Goal: Task Accomplishment & Management: Use online tool/utility

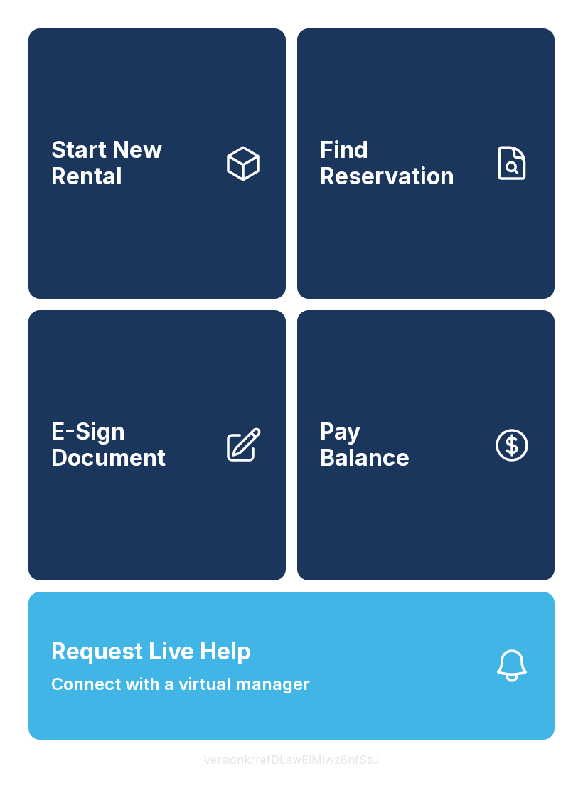
click at [439, 527] on button "Pay Balance" at bounding box center [425, 445] width 257 height 270
click at [117, 237] on link "Start New Rental" at bounding box center [156, 163] width 257 height 270
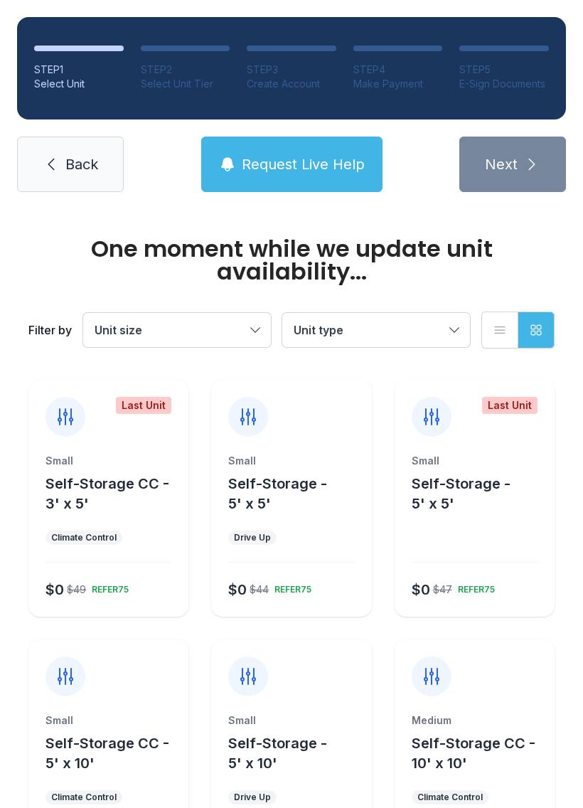
click at [53, 165] on icon at bounding box center [51, 164] width 17 height 17
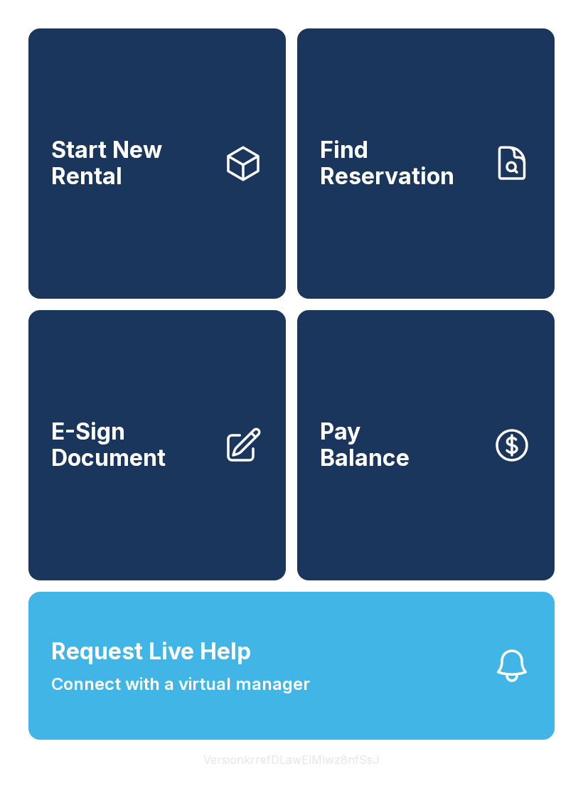
click at [113, 471] on span "E-Sign Document" at bounding box center [131, 445] width 161 height 52
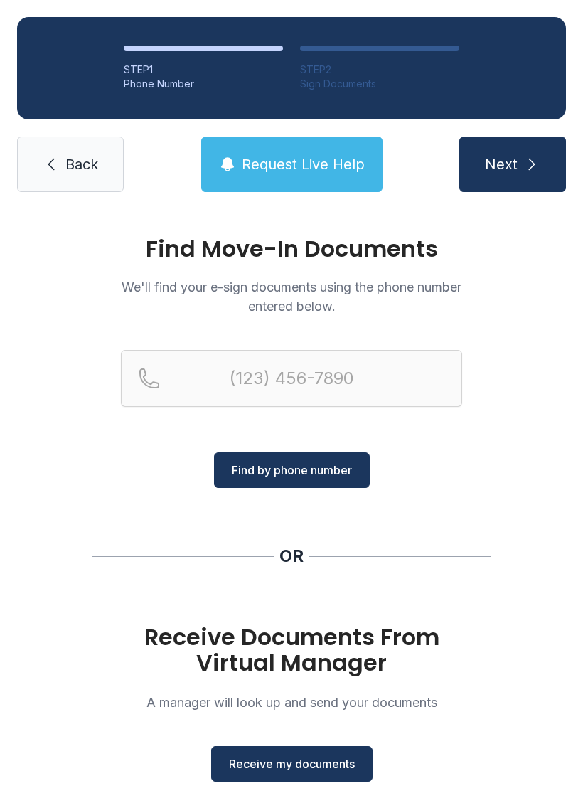
click at [68, 181] on link "Back" at bounding box center [70, 164] width 107 height 55
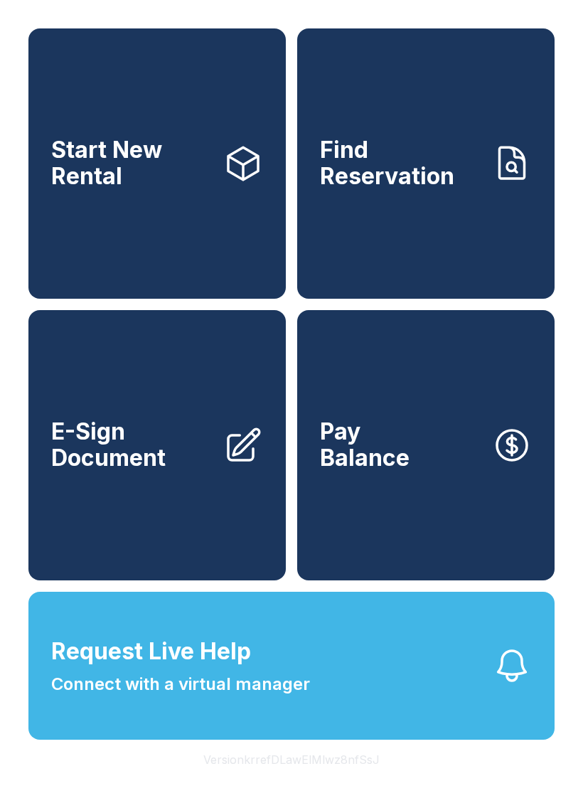
click at [434, 178] on span "Find Reservation" at bounding box center [400, 163] width 161 height 52
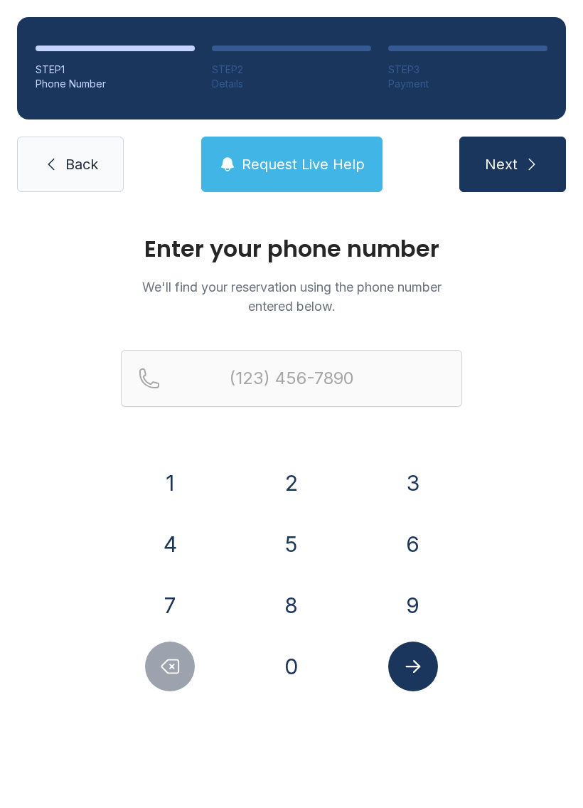
click at [373, 154] on button "Request Live Help" at bounding box center [291, 164] width 181 height 55
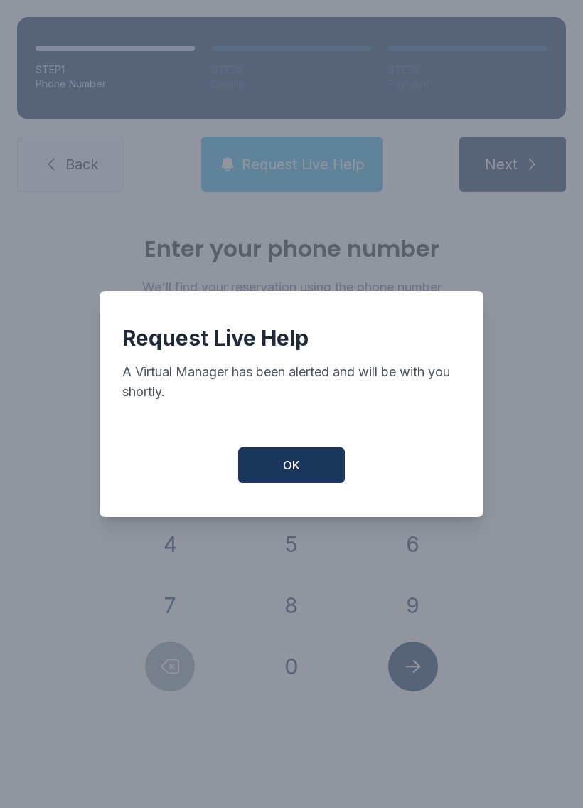
click at [99, 225] on div "Request Live Help A Virtual Manager has been alerted and will be with you short…" at bounding box center [291, 404] width 583 height 808
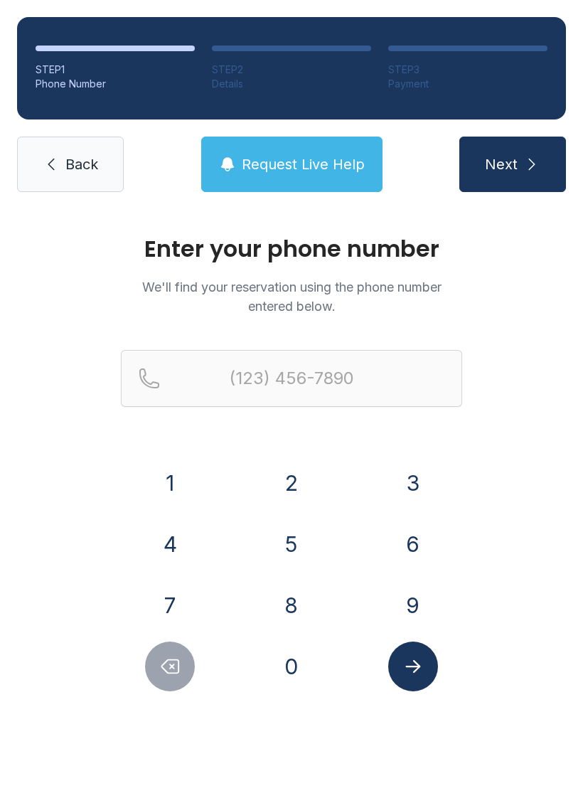
click at [471, 759] on main "Enter your phone number We'll find your reservation using the phone number ente…" at bounding box center [291, 508] width 583 height 599
